Goal: Information Seeking & Learning: Find specific page/section

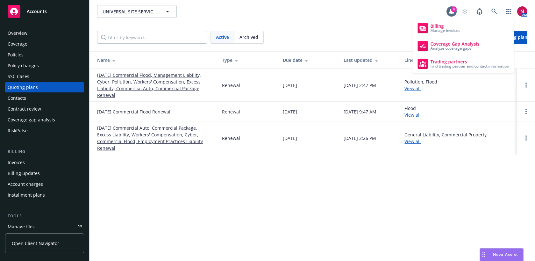
click at [48, 54] on div "Policies" at bounding box center [45, 55] width 74 height 10
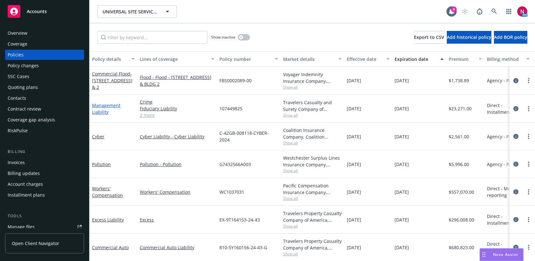
click at [114, 103] on link "Management Liability" at bounding box center [106, 108] width 28 height 13
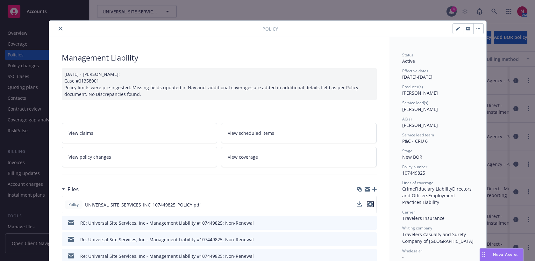
click at [370, 205] on icon "preview file" at bounding box center [371, 204] width 6 height 4
click at [59, 29] on icon "close" at bounding box center [61, 29] width 4 height 4
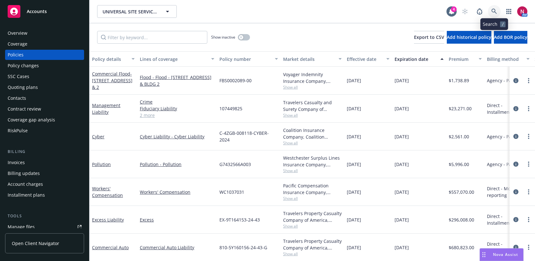
click at [493, 12] on icon at bounding box center [494, 12] width 6 height 6
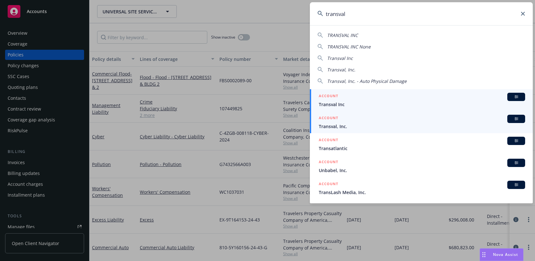
type input "transval"
click at [386, 128] on span "Transval, Inc." at bounding box center [422, 126] width 206 height 7
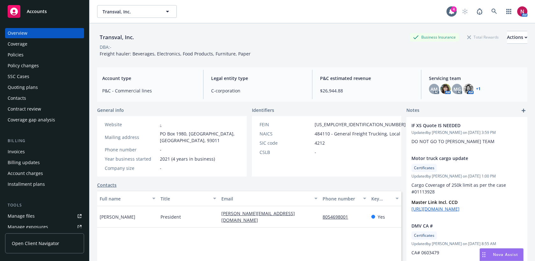
click at [40, 53] on div "Policies" at bounding box center [45, 55] width 74 height 10
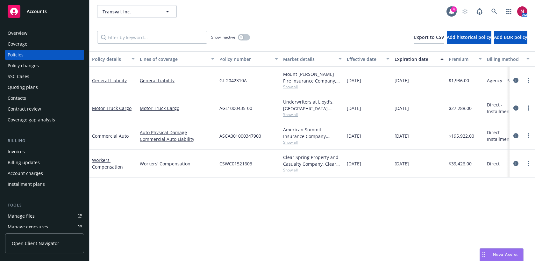
click at [294, 86] on span "Show all" at bounding box center [312, 86] width 59 height 5
click at [306, 231] on div "Policy details Lines of coverage Policy number Market details Effective date Ex…" at bounding box center [312, 156] width 446 height 210
click at [297, 115] on span "Show all" at bounding box center [312, 114] width 59 height 5
click at [310, 221] on div "Policy details Lines of coverage Policy number Market details Effective date Ex…" at bounding box center [312, 156] width 446 height 210
click at [291, 142] on span "Show all" at bounding box center [312, 141] width 59 height 5
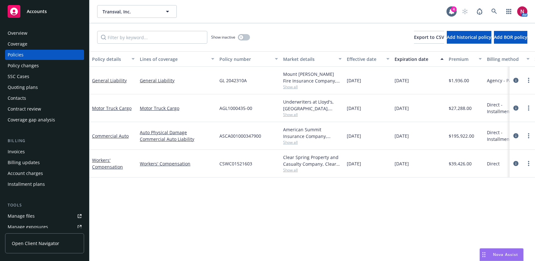
click at [170, 207] on div "Policy details Lines of coverage Policy number Market details Effective date Ex…" at bounding box center [312, 156] width 446 height 210
click at [291, 173] on span "Show all" at bounding box center [312, 169] width 59 height 5
click at [495, 9] on icon at bounding box center [493, 11] width 5 height 5
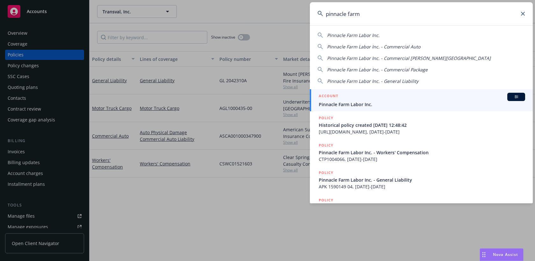
type input "pinnacle farm"
click at [420, 92] on link "ACCOUNT BI Pinnacle Farm Labor Inc." at bounding box center [421, 100] width 223 height 22
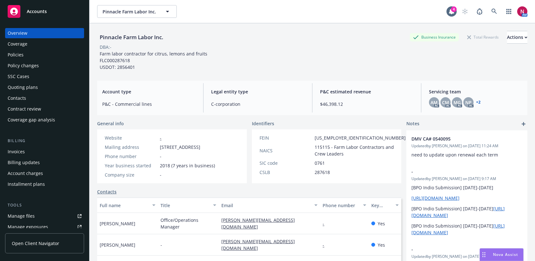
click at [21, 54] on div "Policies" at bounding box center [16, 55] width 16 height 10
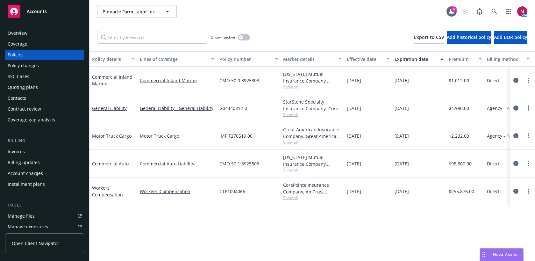
click at [291, 111] on div "StarStone Specialty Insurance Company, Core Specialty, Amwins" at bounding box center [312, 104] width 59 height 13
click at [292, 115] on span "Show all" at bounding box center [312, 114] width 59 height 5
click at [248, 237] on div "Policy details Lines of coverage Policy number Market details Effective date Ex…" at bounding box center [312, 156] width 446 height 210
click at [293, 142] on span "Show all" at bounding box center [312, 141] width 59 height 5
click at [148, 222] on div "Policy details Lines of coverage Policy number Market details Effective date Ex…" at bounding box center [312, 156] width 446 height 210
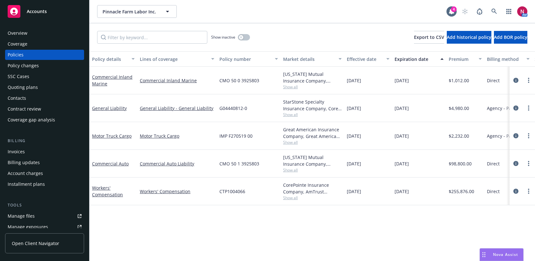
click at [289, 171] on span "Show all" at bounding box center [312, 169] width 59 height 5
click at [138, 228] on div "Policy details Lines of coverage Policy number Market details Effective date Ex…" at bounding box center [312, 156] width 446 height 210
click at [288, 198] on span "Show all" at bounding box center [312, 197] width 59 height 5
click at [292, 221] on div "Policy details Lines of coverage Policy number Market details Effective date Ex…" at bounding box center [312, 156] width 446 height 210
click at [290, 143] on span "Show all" at bounding box center [312, 141] width 59 height 5
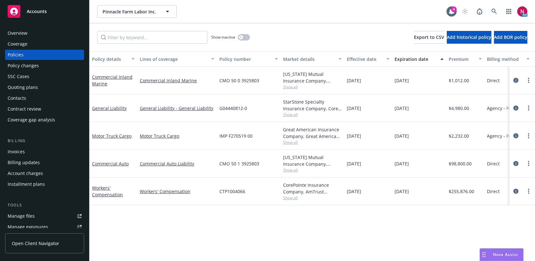
click at [192, 233] on div "Policy details Lines of coverage Policy number Market details Effective date Ex…" at bounding box center [312, 156] width 446 height 210
click at [288, 197] on span "Show all" at bounding box center [312, 197] width 59 height 5
click at [206, 217] on div "Policy details Lines of coverage Policy number Market details Effective date Ex…" at bounding box center [312, 156] width 446 height 210
click at [293, 117] on span "Show all" at bounding box center [312, 114] width 59 height 5
click at [515, 107] on icon "circleInformation" at bounding box center [515, 107] width 5 height 5
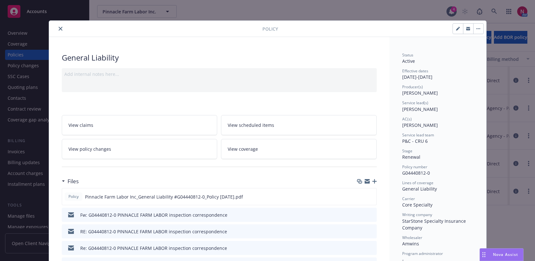
click at [59, 27] on icon "close" at bounding box center [61, 29] width 4 height 4
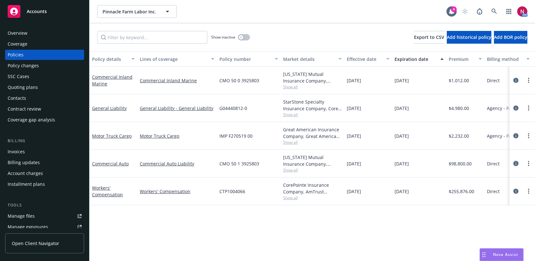
click at [515, 162] on icon "circleInformation" at bounding box center [515, 163] width 5 height 5
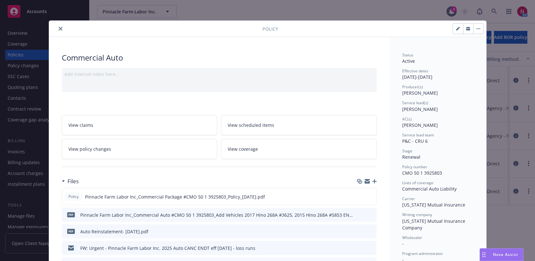
click at [60, 27] on icon "close" at bounding box center [61, 29] width 4 height 4
